Goal: Find specific page/section: Find specific page/section

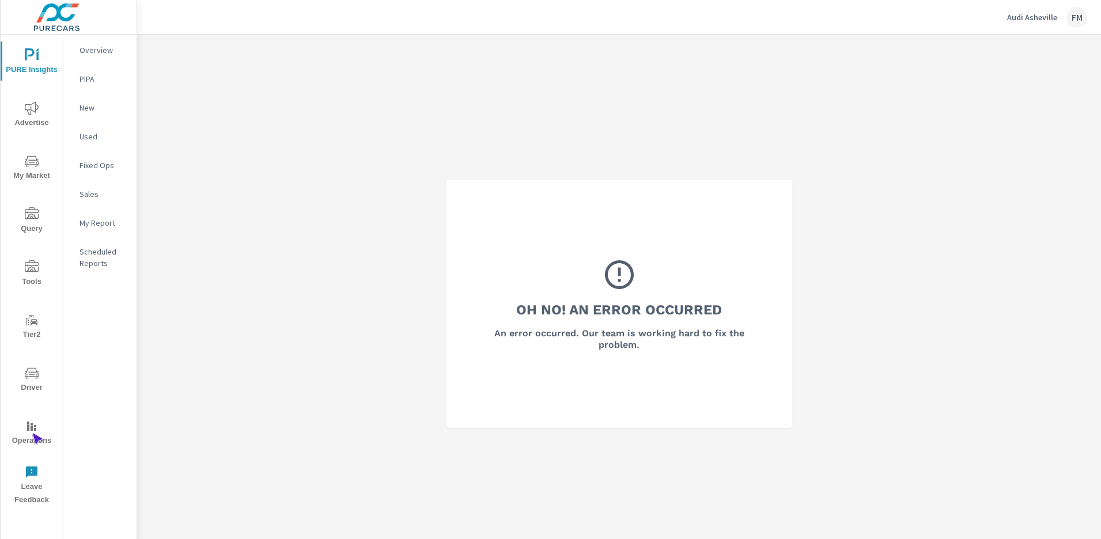
click at [32, 433] on span "Operations" at bounding box center [31, 434] width 55 height 28
